Goal: Task Accomplishment & Management: Use online tool/utility

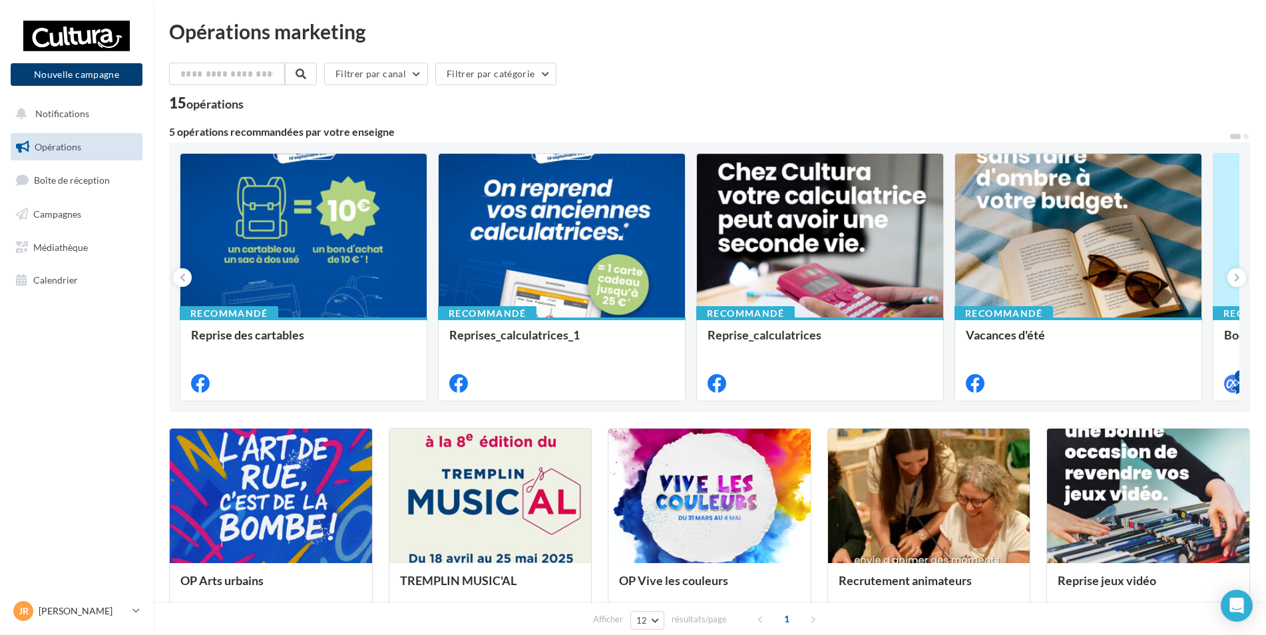
click at [101, 74] on button "Nouvelle campagne" at bounding box center [77, 74] width 132 height 23
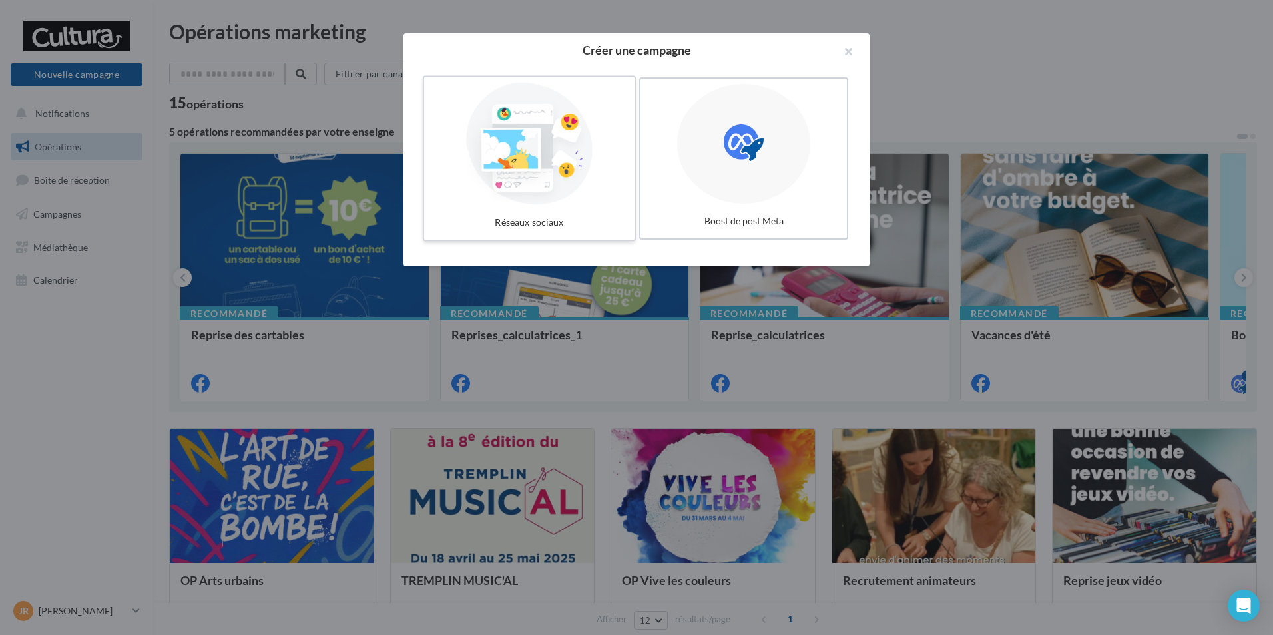
click at [516, 154] on div at bounding box center [529, 144] width 200 height 122
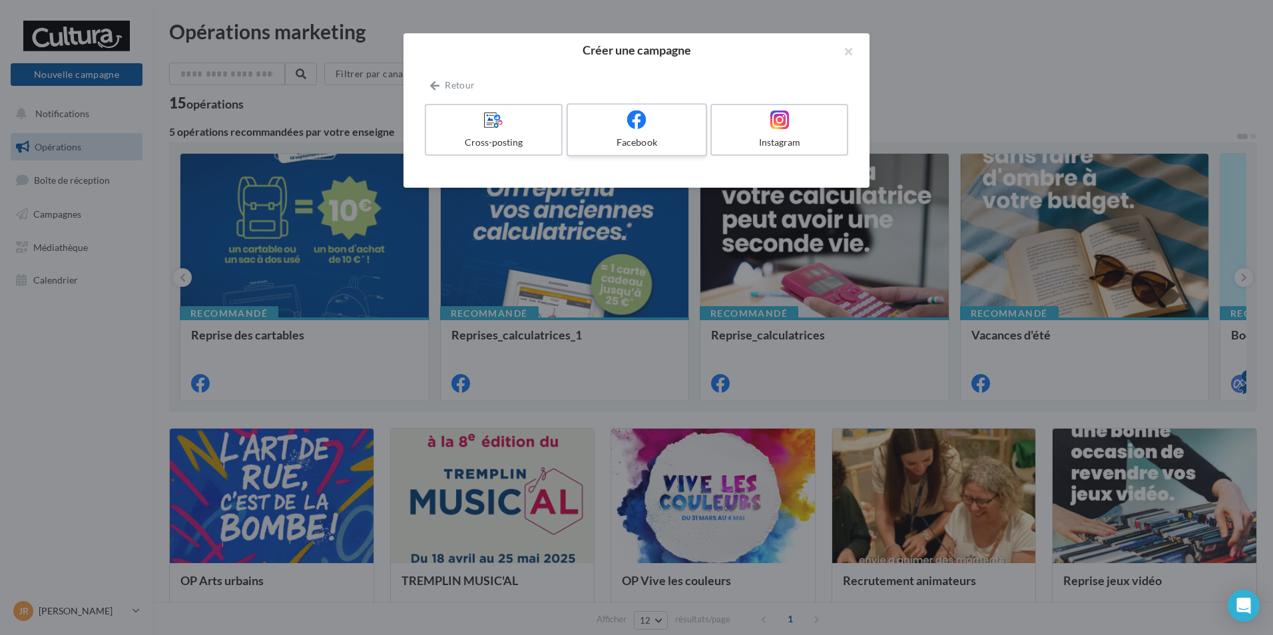
click at [660, 140] on div "Facebook" at bounding box center [636, 142] width 126 height 13
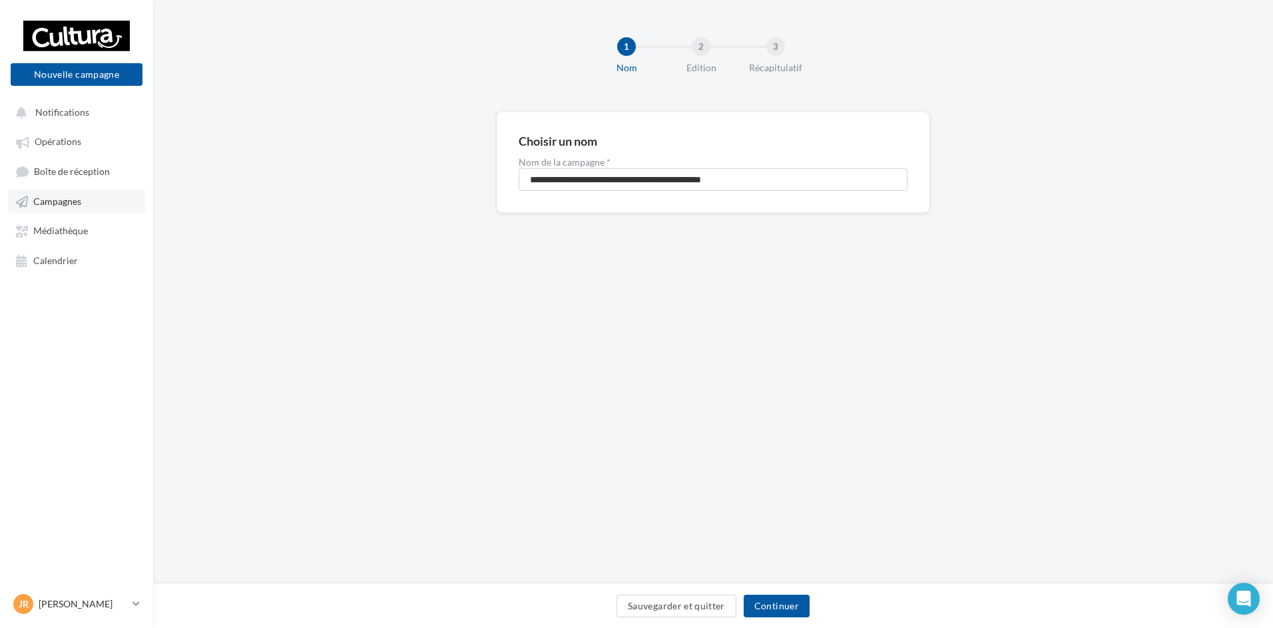
click at [81, 197] on span "Campagnes" at bounding box center [57, 201] width 48 height 11
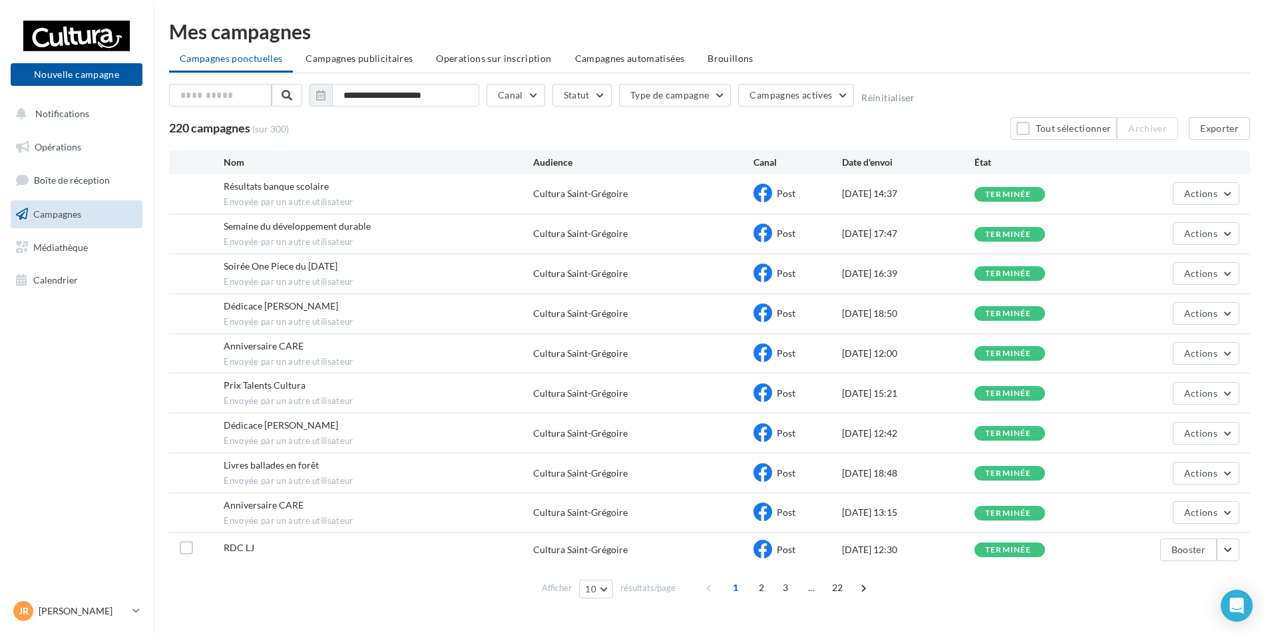
click at [708, 53] on span "Brouillons" at bounding box center [731, 58] width 46 height 11
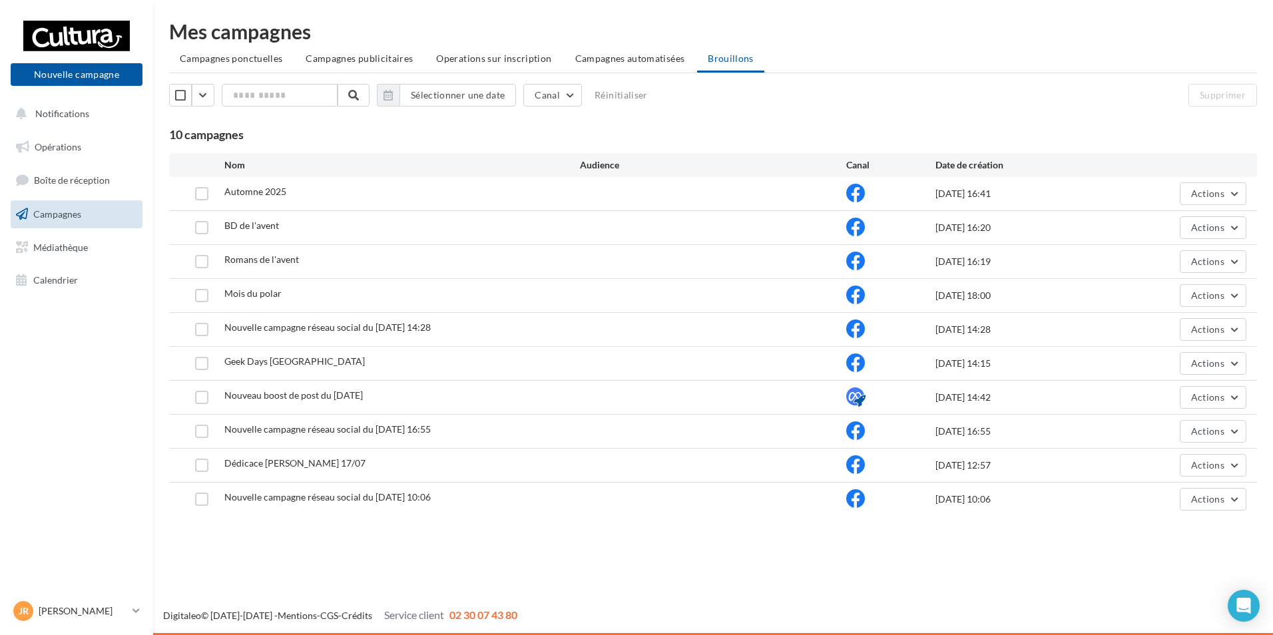
click at [272, 188] on span "Automne 2025" at bounding box center [255, 191] width 62 height 11
click at [220, 193] on div at bounding box center [202, 193] width 45 height 13
click at [1234, 200] on button "Actions" at bounding box center [1213, 193] width 67 height 23
click at [1198, 221] on button "Editer" at bounding box center [1179, 225] width 133 height 35
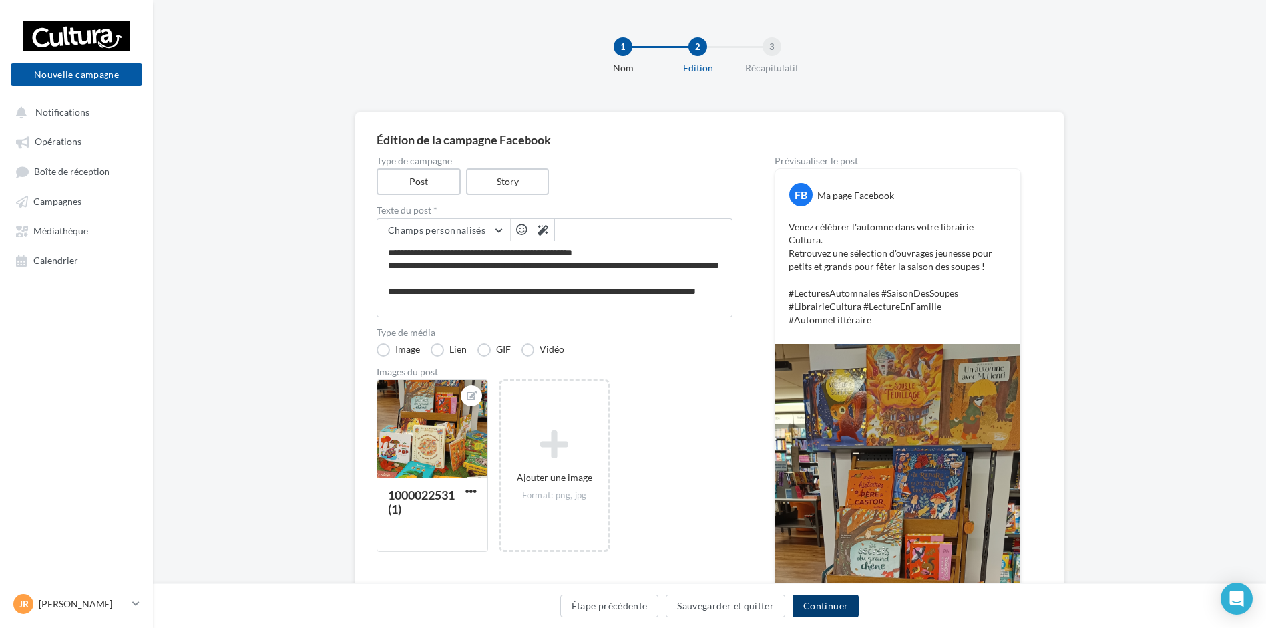
click at [836, 605] on button "Continuer" at bounding box center [826, 606] width 66 height 23
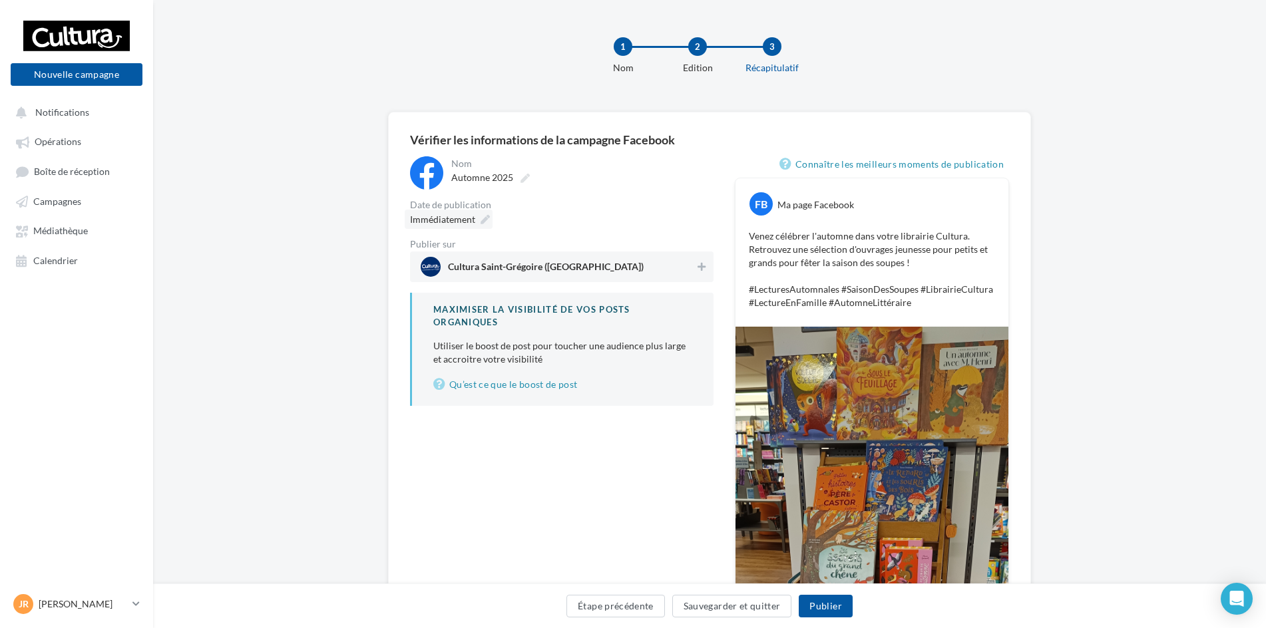
click at [485, 220] on icon at bounding box center [485, 219] width 9 height 9
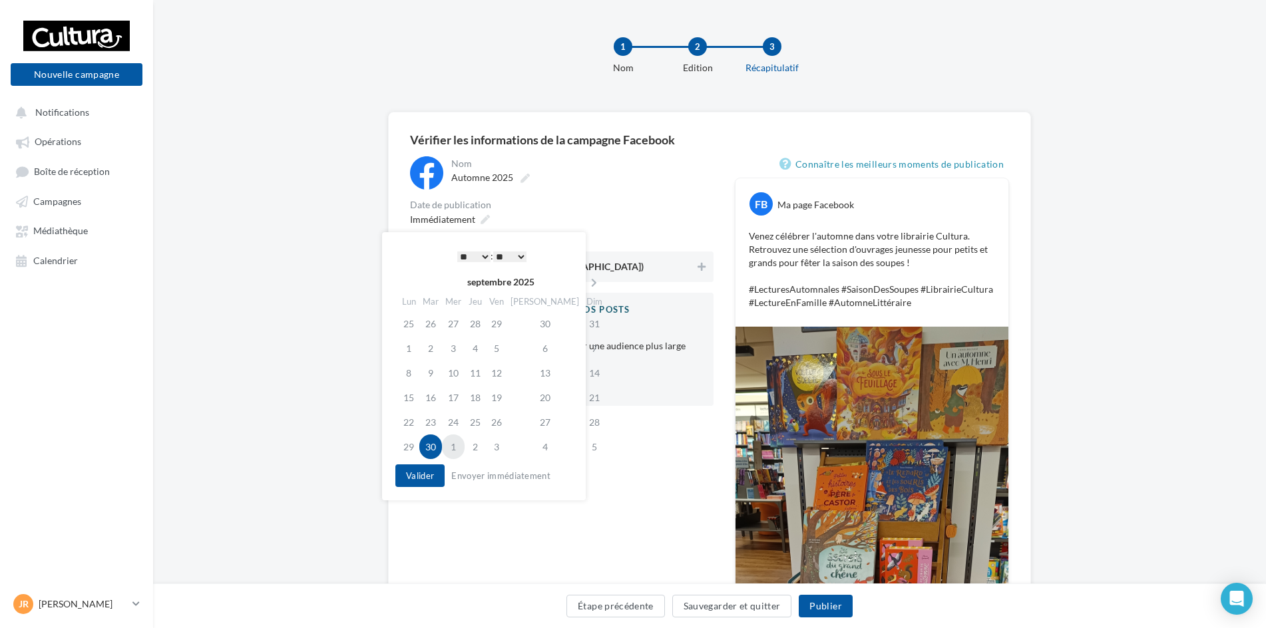
click at [452, 446] on td "1" at bounding box center [453, 447] width 23 height 25
click at [487, 256] on select "* * * * * * * * * * ** ** ** ** ** ** ** ** ** ** ** ** ** **" at bounding box center [473, 257] width 33 height 11
click at [527, 255] on select "** ** ** ** ** **" at bounding box center [509, 257] width 33 height 11
click at [412, 473] on button "Valider" at bounding box center [419, 476] width 49 height 23
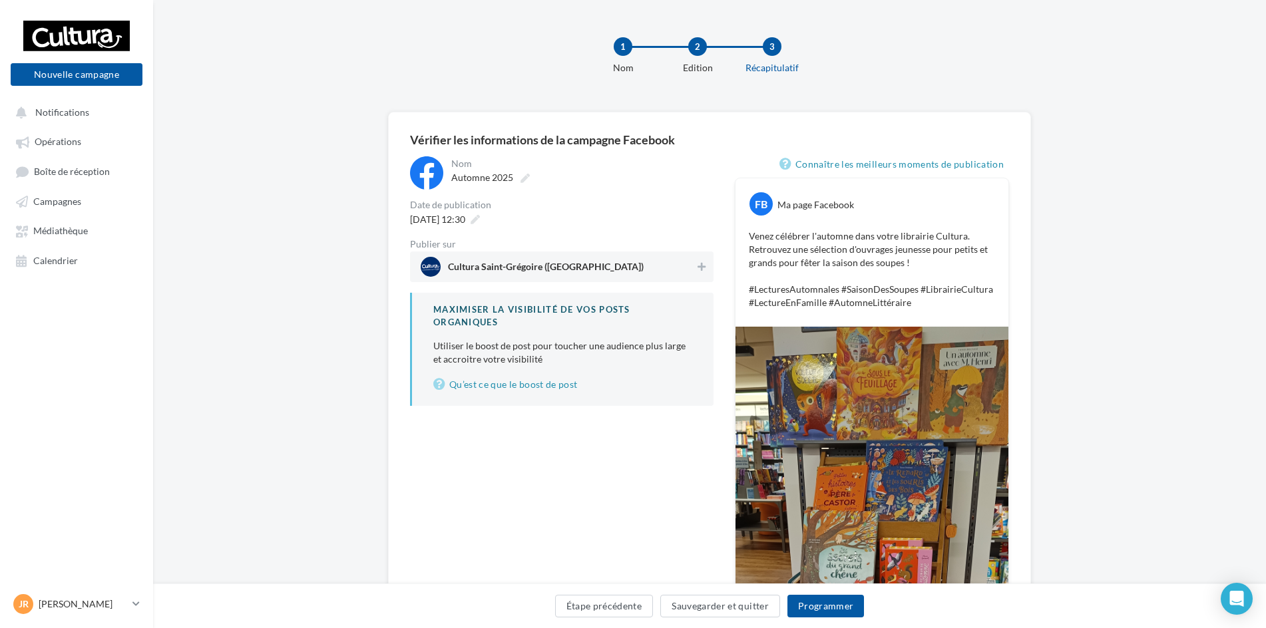
click at [619, 278] on div "Cultura Saint-Grégoire (Saint-Grégoire)" at bounding box center [562, 267] width 304 height 31
click at [826, 608] on button "Programmer" at bounding box center [826, 606] width 77 height 23
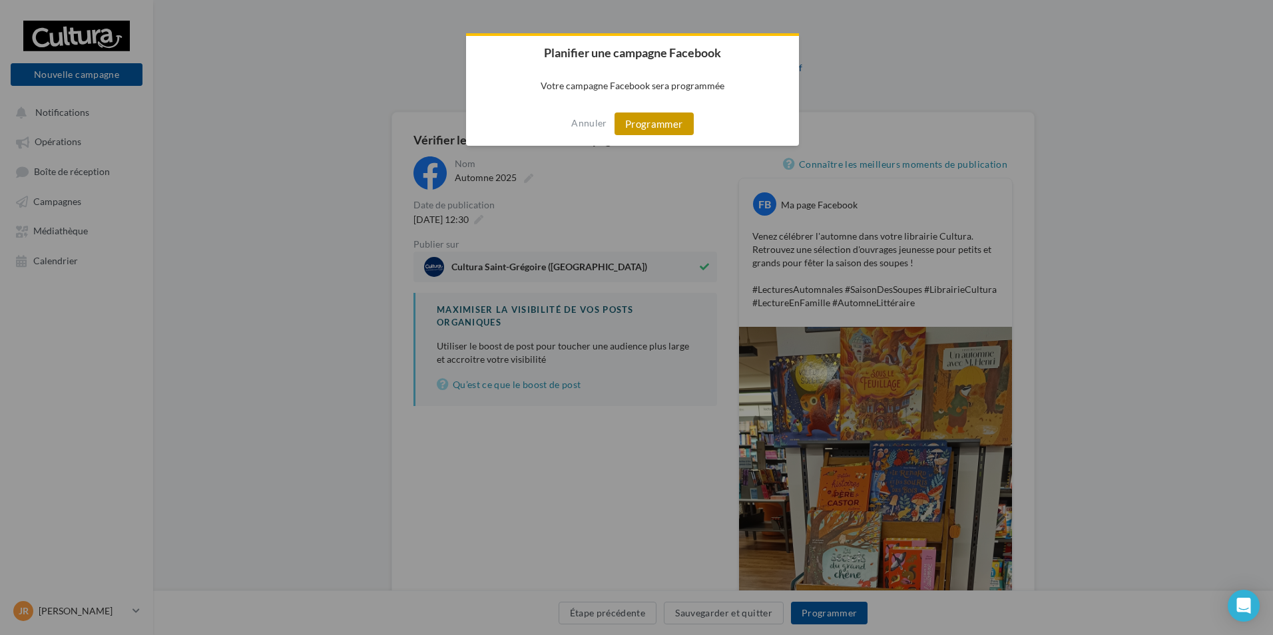
click at [666, 119] on button "Programmer" at bounding box center [653, 124] width 79 height 23
